Goal: Task Accomplishment & Management: Complete application form

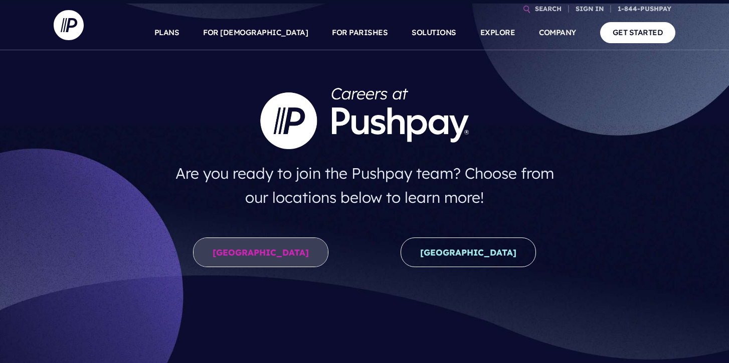
click at [284, 248] on link "United States" at bounding box center [260, 252] width 135 height 30
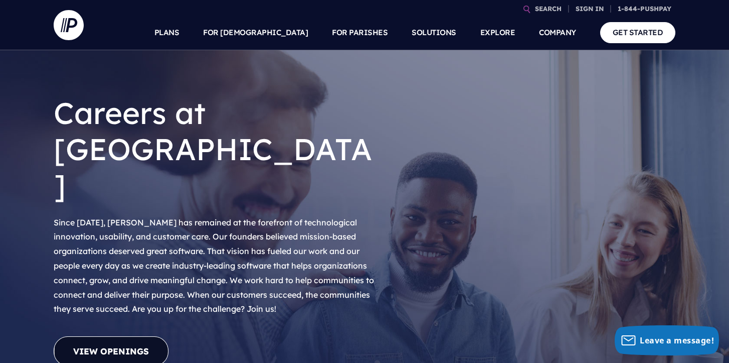
click at [121, 336] on link "View Openings" at bounding box center [111, 351] width 115 height 30
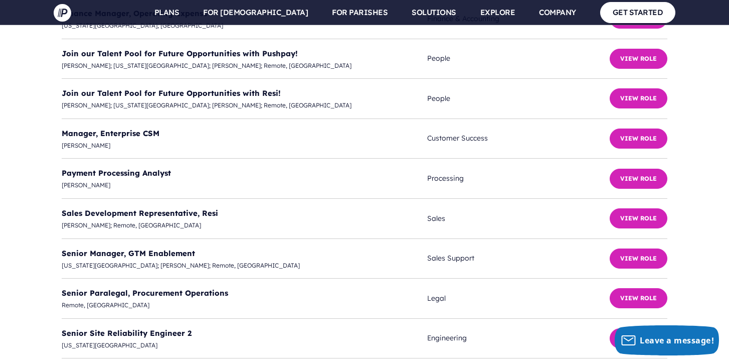
scroll to position [2865, 0]
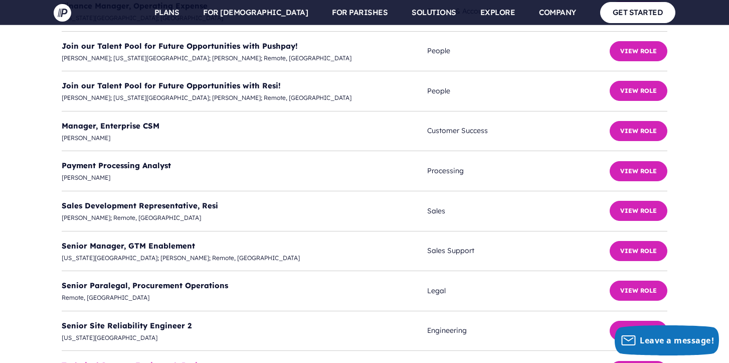
click at [179, 360] on link "Technical Support Engineer 1, Resi" at bounding box center [130, 365] width 136 height 10
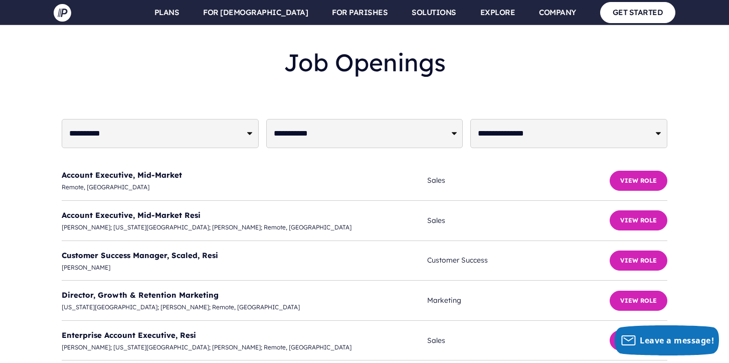
scroll to position [2459, 0]
